Goal: Task Accomplishment & Management: Manage account settings

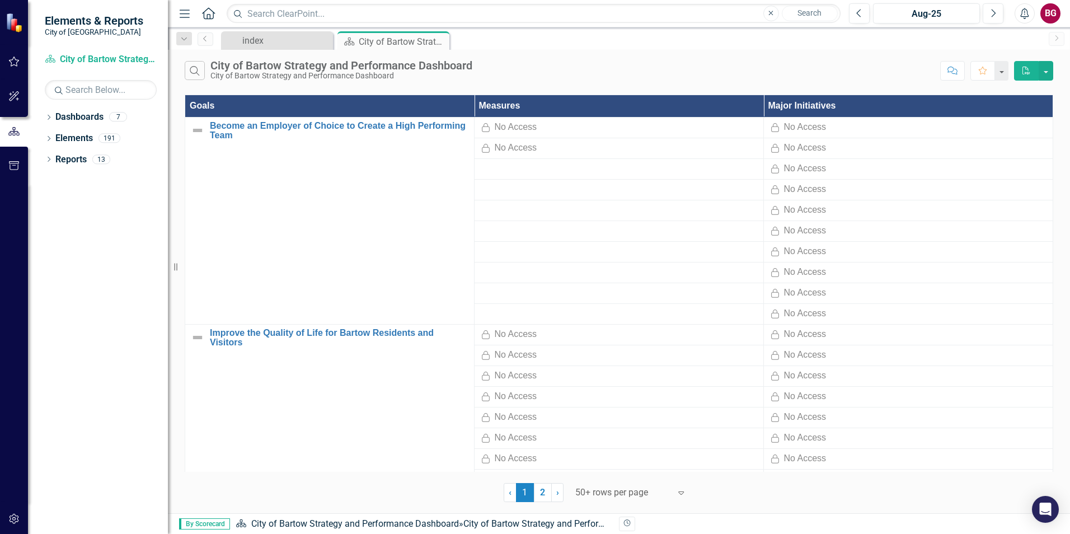
click at [13, 28] on img at bounding box center [16, 22] width 20 height 20
click at [260, 41] on div "index" at bounding box center [279, 41] width 74 height 14
click at [85, 121] on link "Dashboards" at bounding box center [79, 117] width 48 height 13
click at [77, 137] on link "Elements" at bounding box center [74, 138] width 38 height 13
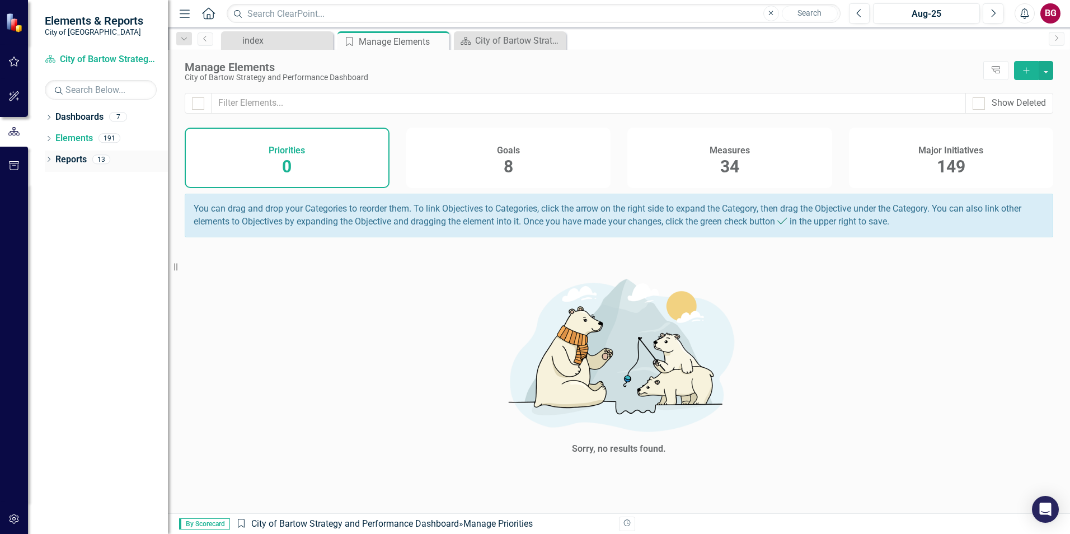
click at [65, 160] on link "Reports" at bounding box center [70, 159] width 31 height 13
click at [48, 114] on div "Dropdown" at bounding box center [49, 119] width 8 height 10
click at [90, 139] on link "City of Bartow Strategy and Performance Dashboard" at bounding box center [115, 138] width 106 height 13
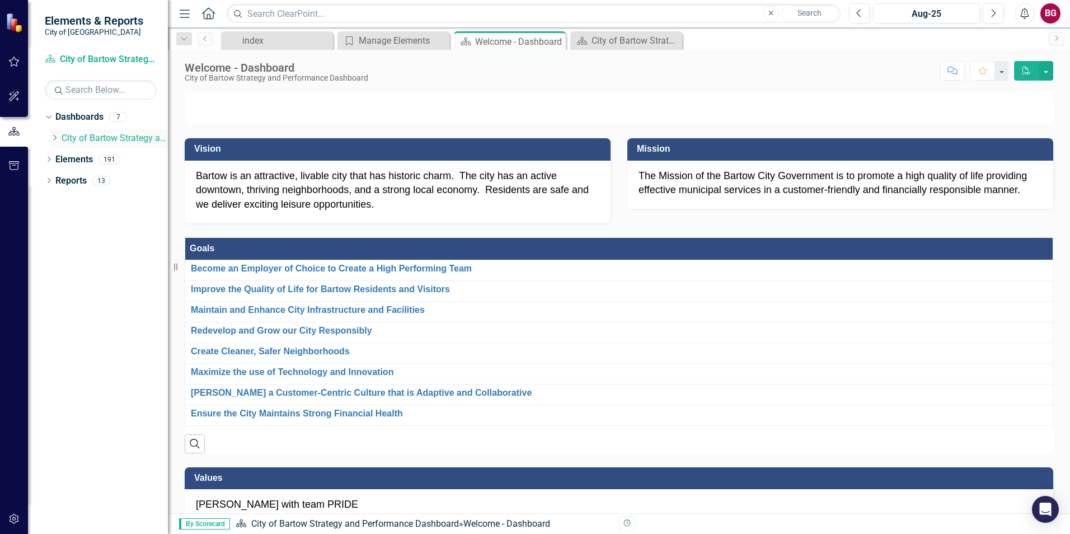
click at [56, 139] on icon "Dropdown" at bounding box center [54, 137] width 8 height 7
click at [68, 157] on icon "Dropdown" at bounding box center [66, 159] width 8 height 7
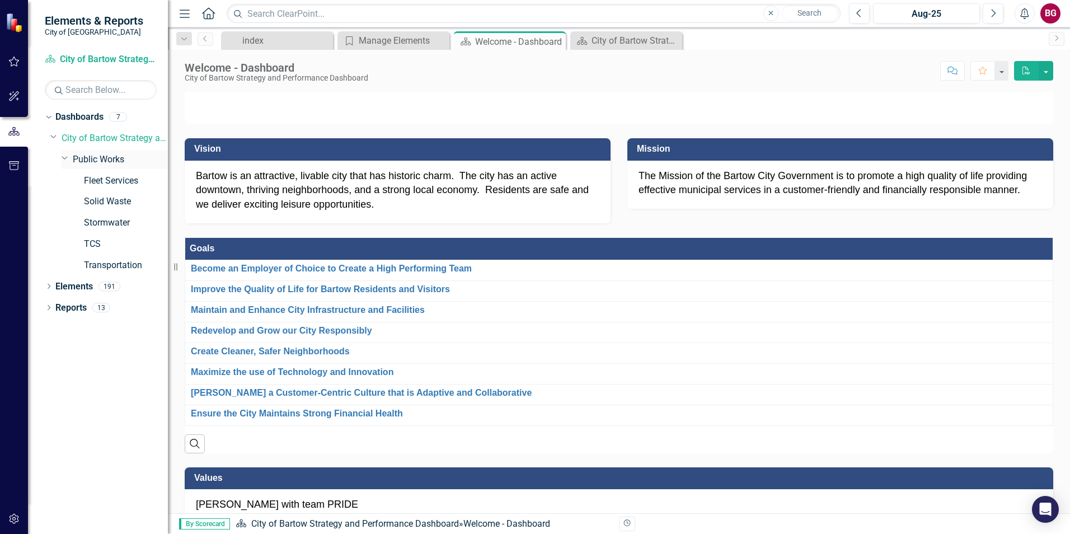
click at [105, 167] on div "Dropdown Public Works" at bounding box center [115, 160] width 106 height 18
click at [92, 157] on link "Public Works" at bounding box center [120, 159] width 95 height 13
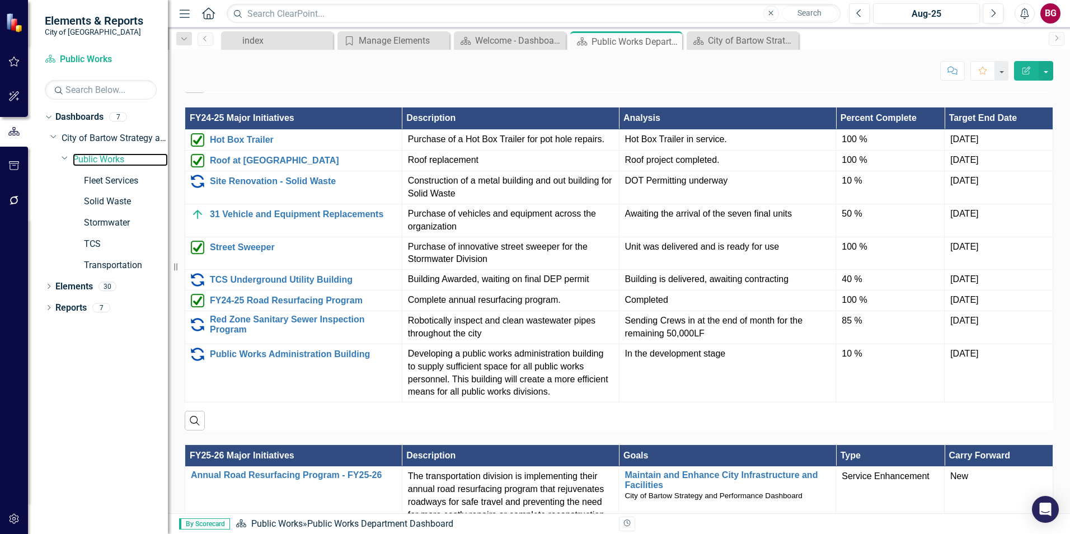
scroll to position [840, 0]
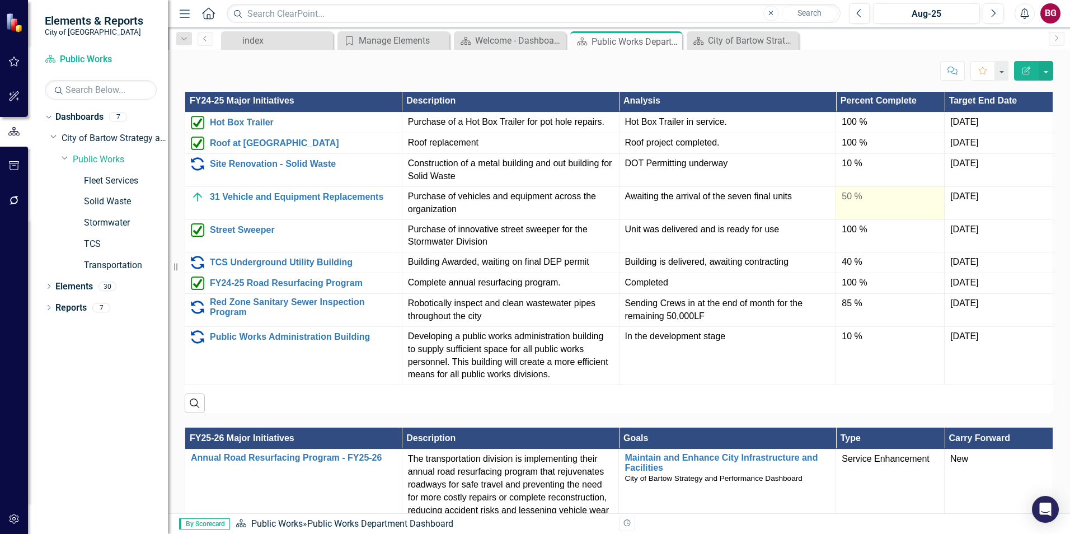
click at [842, 194] on div "50 %" at bounding box center [890, 196] width 97 height 13
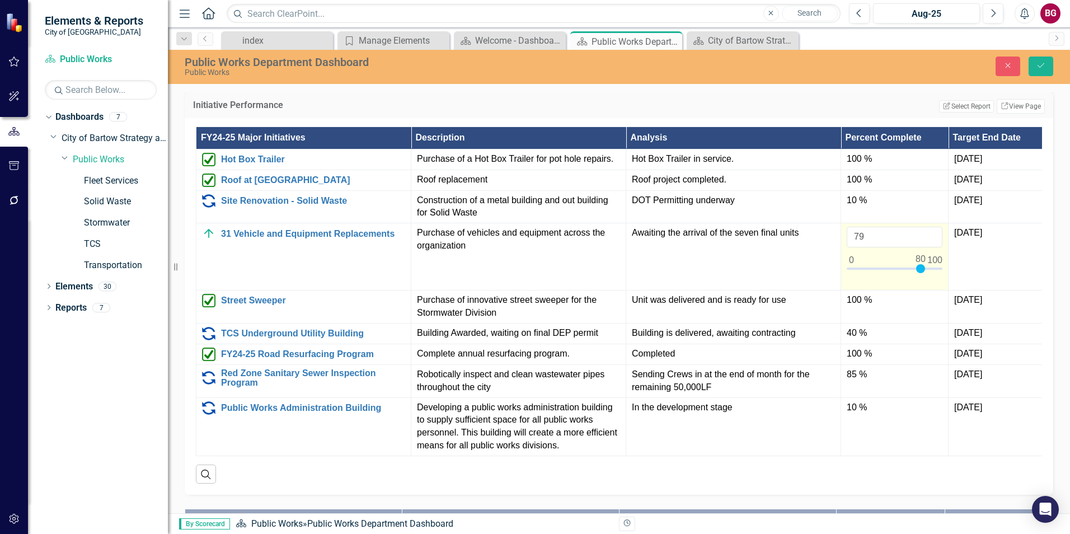
type input "80"
drag, startPoint x: 896, startPoint y: 268, endPoint x: 922, endPoint y: 271, distance: 26.5
click at [922, 271] on div at bounding box center [920, 268] width 9 height 9
click at [1040, 69] on icon "Save" at bounding box center [1041, 66] width 10 height 8
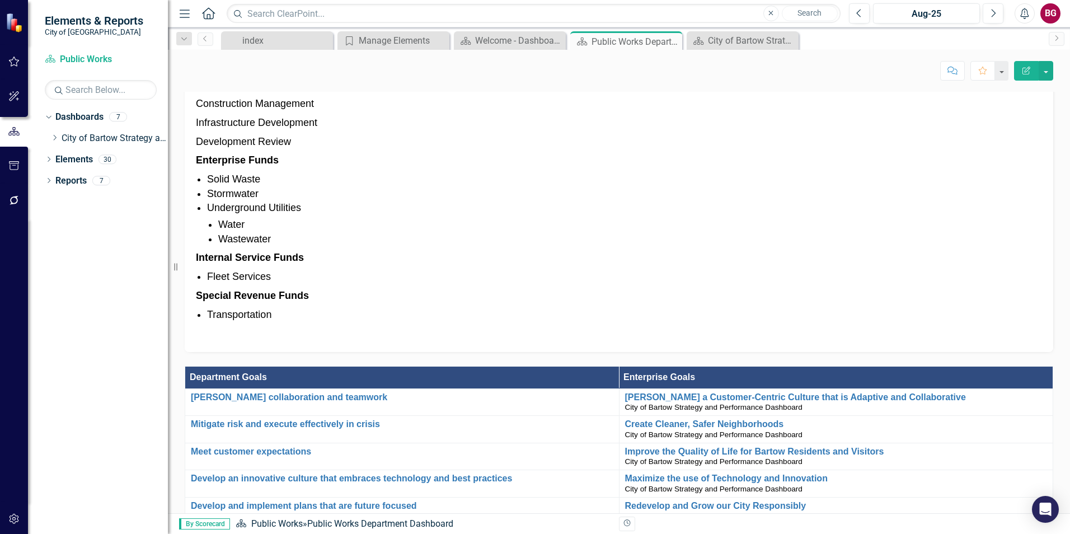
scroll to position [616, 0]
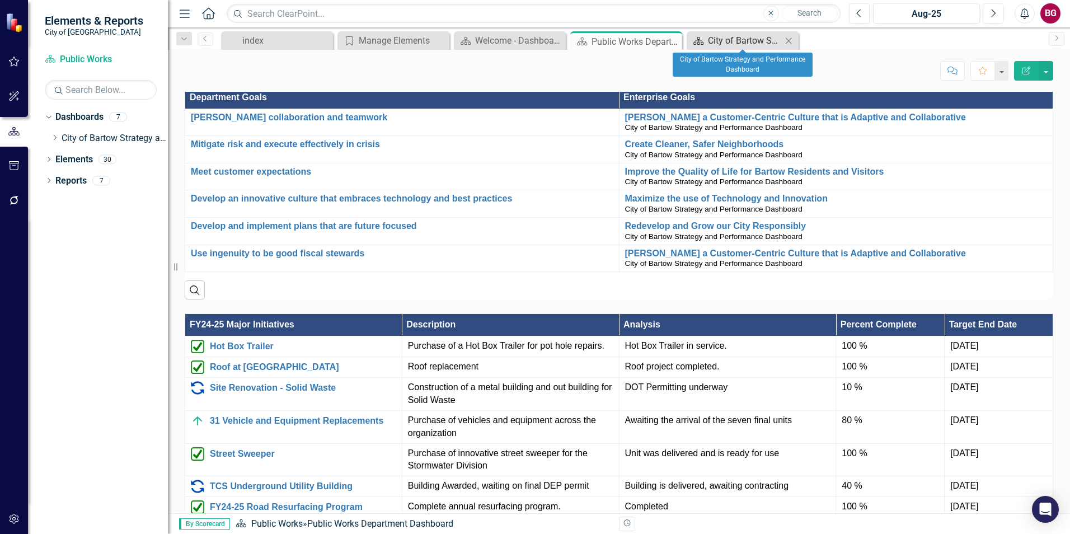
click at [736, 36] on div "City of Bartow Strategy and Performance Dashboard" at bounding box center [745, 41] width 74 height 14
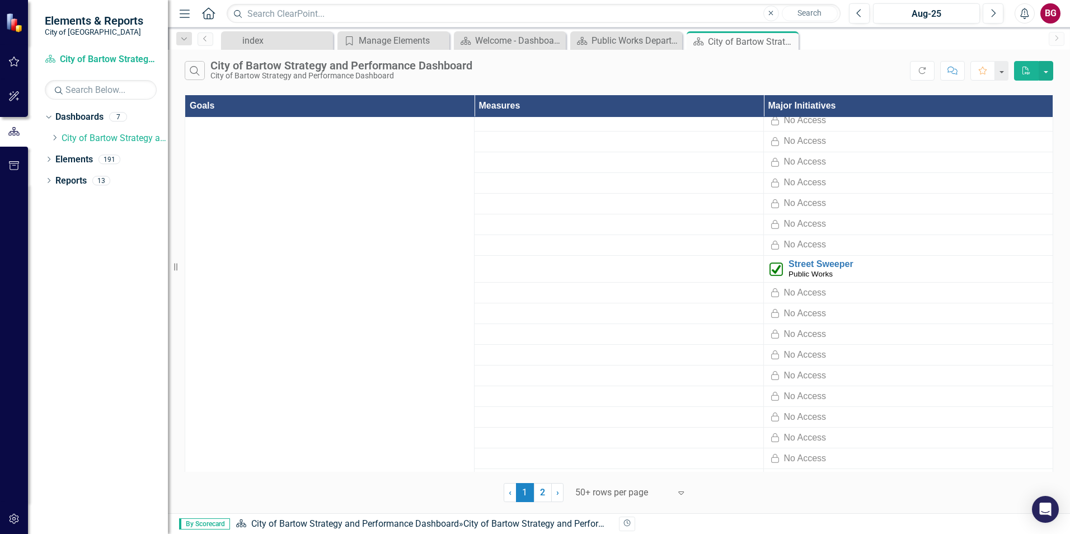
scroll to position [392, 0]
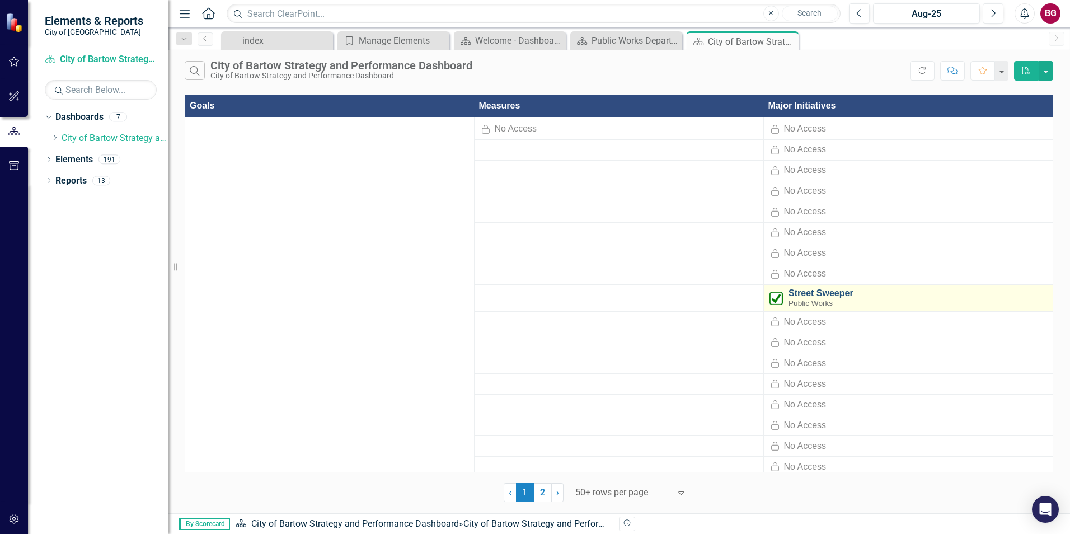
click at [818, 293] on link "Street Sweeper" at bounding box center [918, 293] width 259 height 10
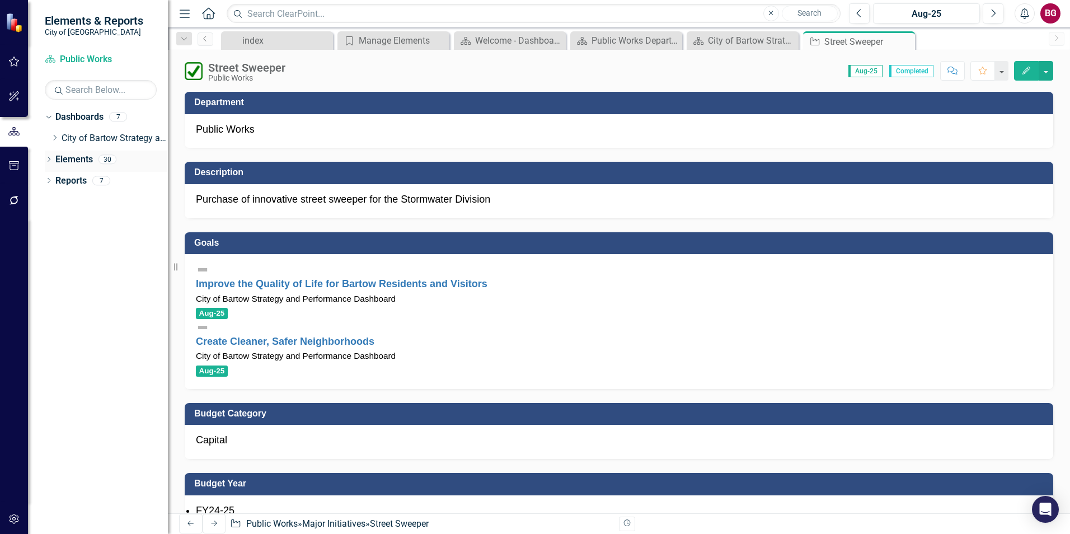
click at [53, 158] on icon "Dropdown" at bounding box center [49, 160] width 8 height 6
click at [48, 245] on icon "Dropdown" at bounding box center [49, 245] width 8 height 6
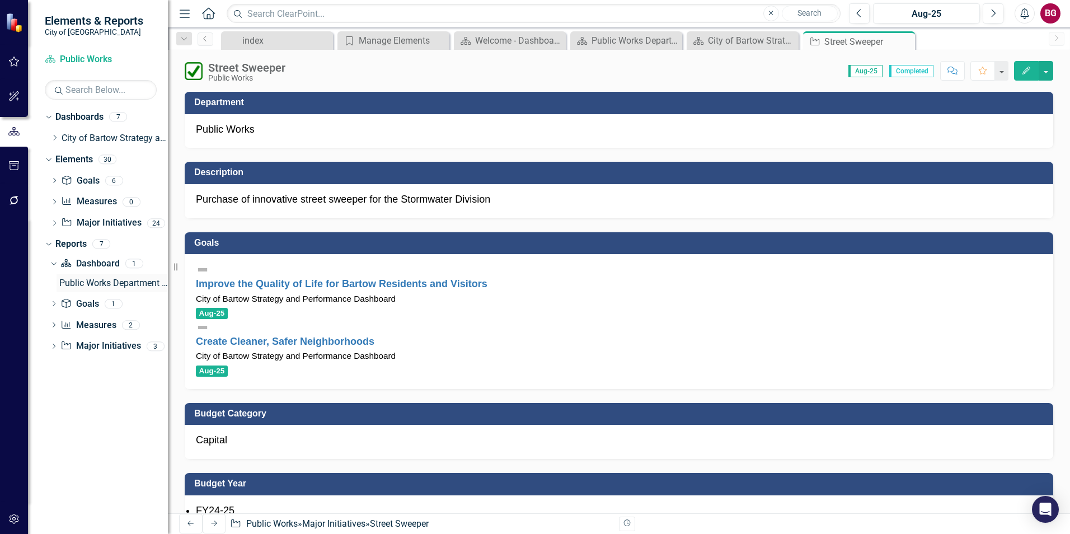
click at [95, 278] on div "Public Works Department Dashboard" at bounding box center [113, 283] width 109 height 10
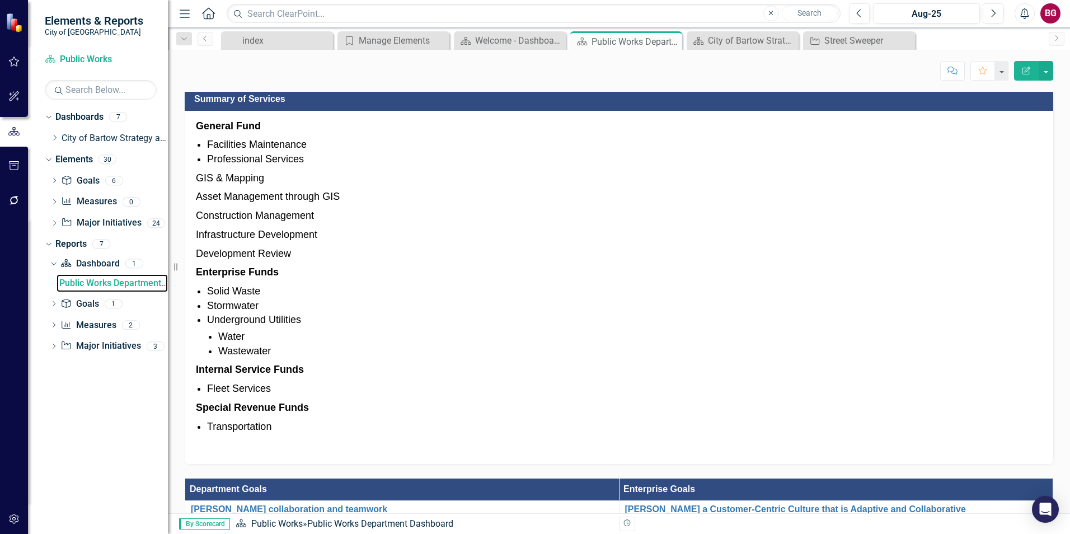
scroll to position [280, 0]
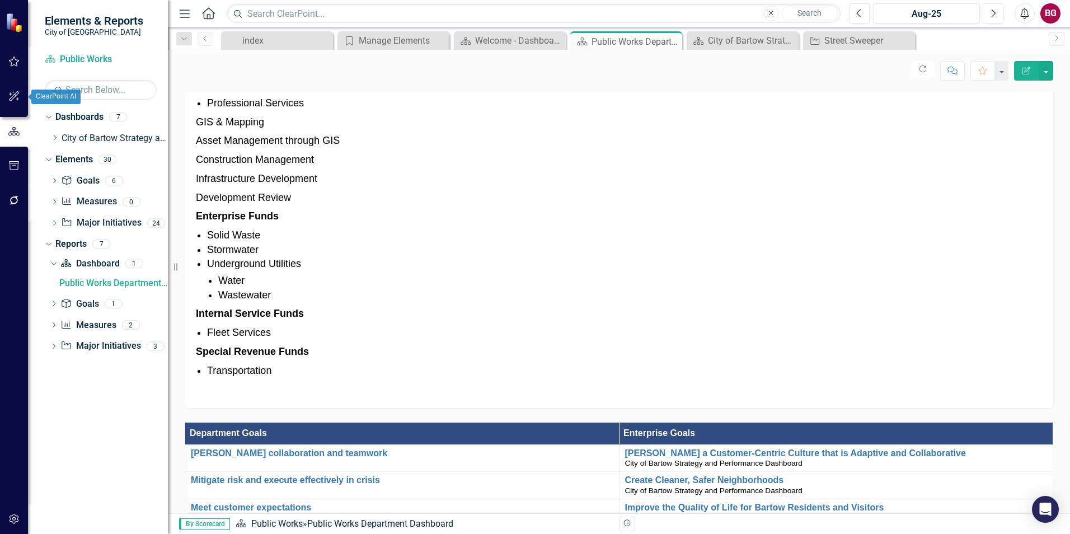
click at [12, 98] on icon "button" at bounding box center [14, 96] width 12 height 9
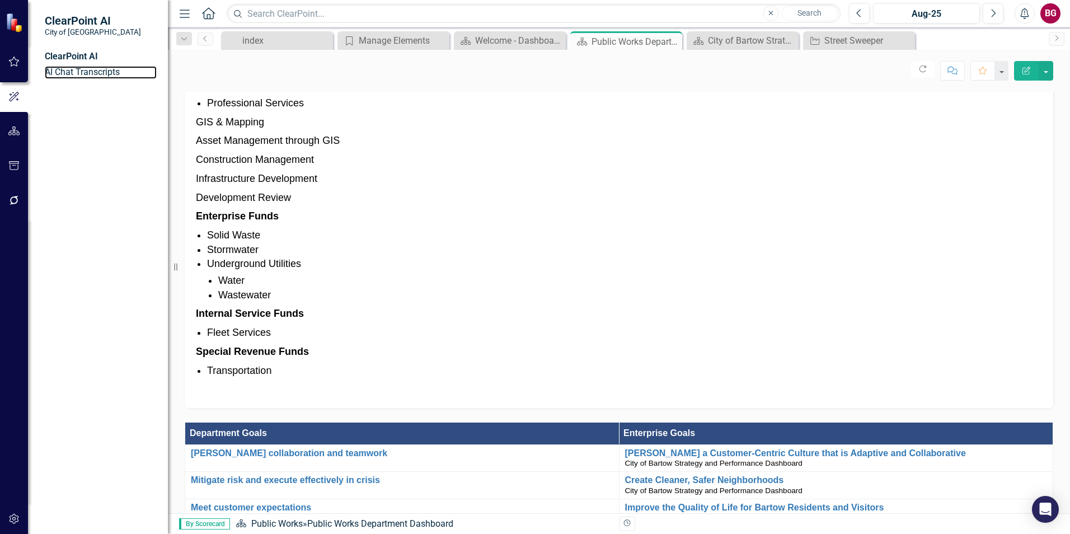
drag, startPoint x: 99, startPoint y: 77, endPoint x: 144, endPoint y: 95, distance: 48.0
click at [101, 78] on link "AI Chat Transcripts" at bounding box center [101, 72] width 112 height 13
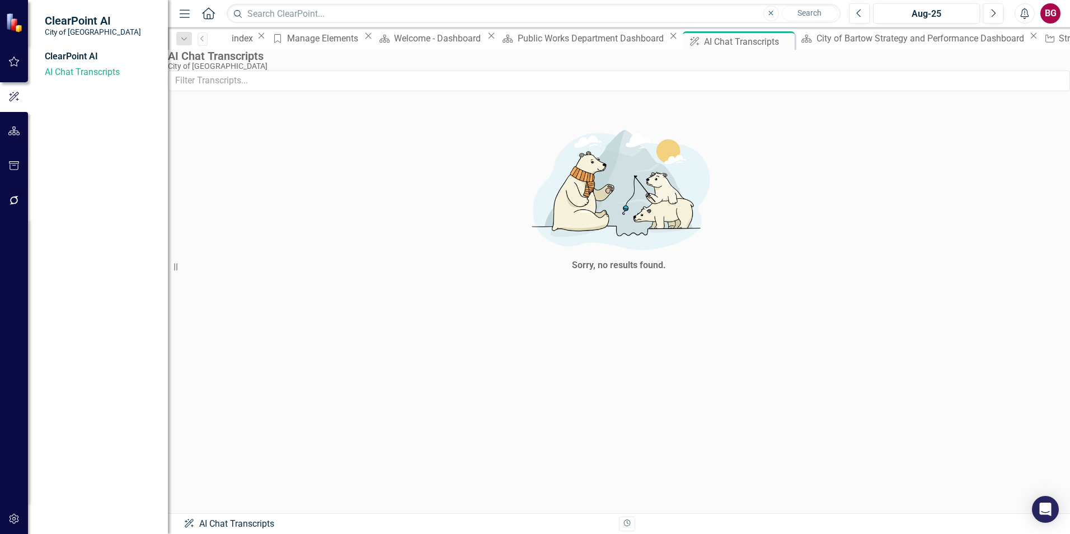
click at [83, 58] on div "ClearPoint AI" at bounding box center [101, 56] width 112 height 13
click at [13, 26] on img at bounding box center [16, 22] width 20 height 20
